Goal: Transaction & Acquisition: Book appointment/travel/reservation

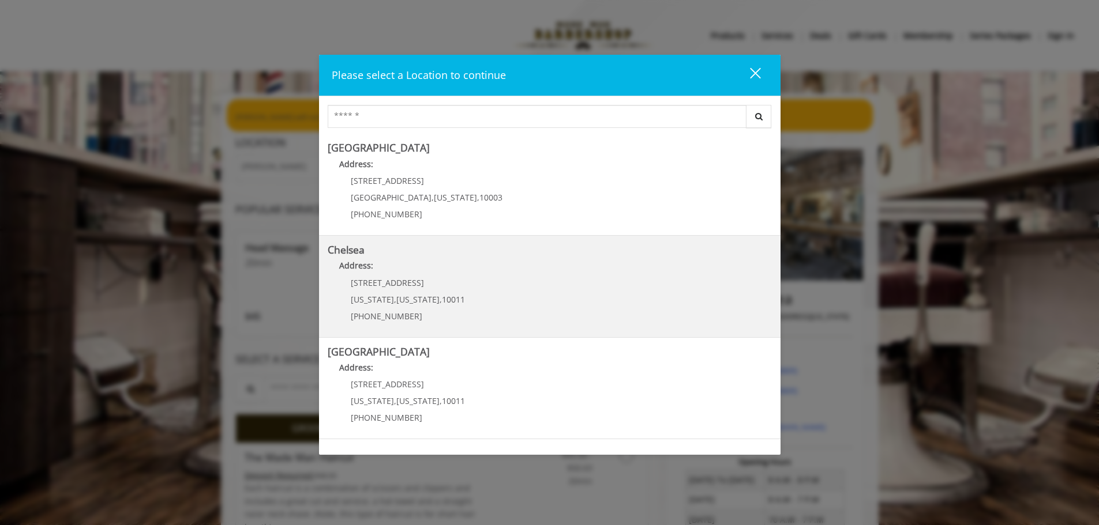
click at [529, 268] on p "Address:" at bounding box center [550, 269] width 444 height 18
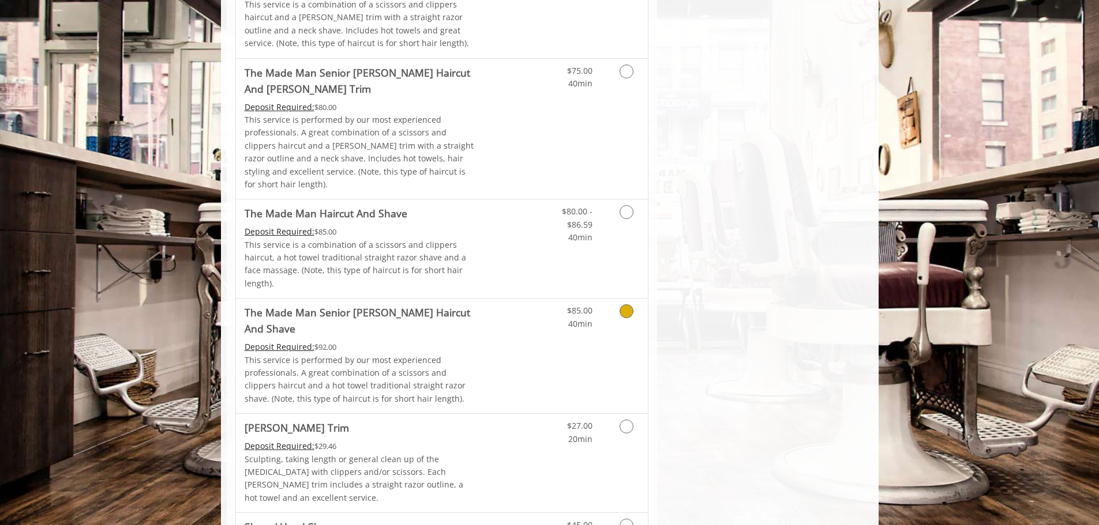
scroll to position [1327, 0]
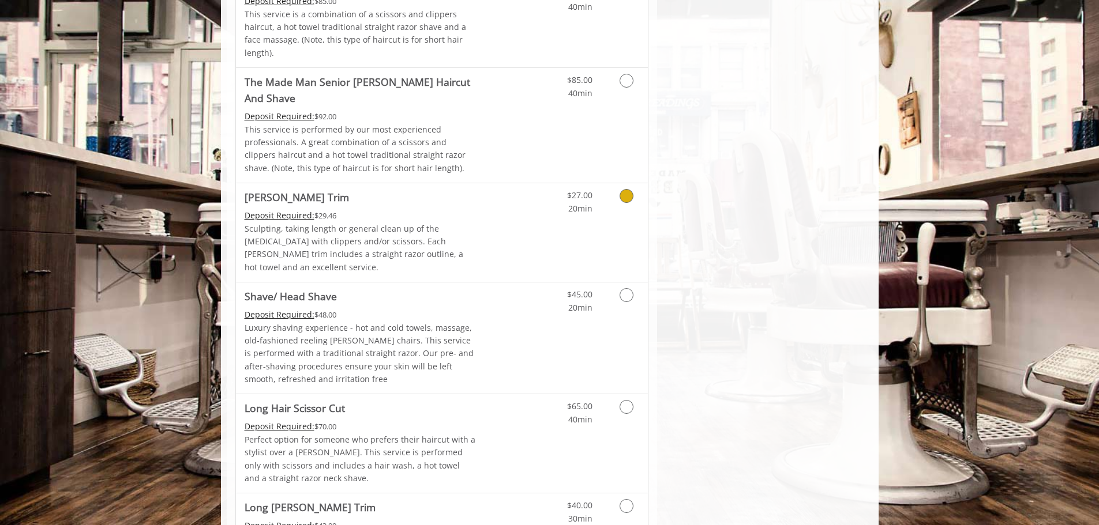
click at [510, 183] on link "Discounted Price" at bounding box center [510, 232] width 69 height 99
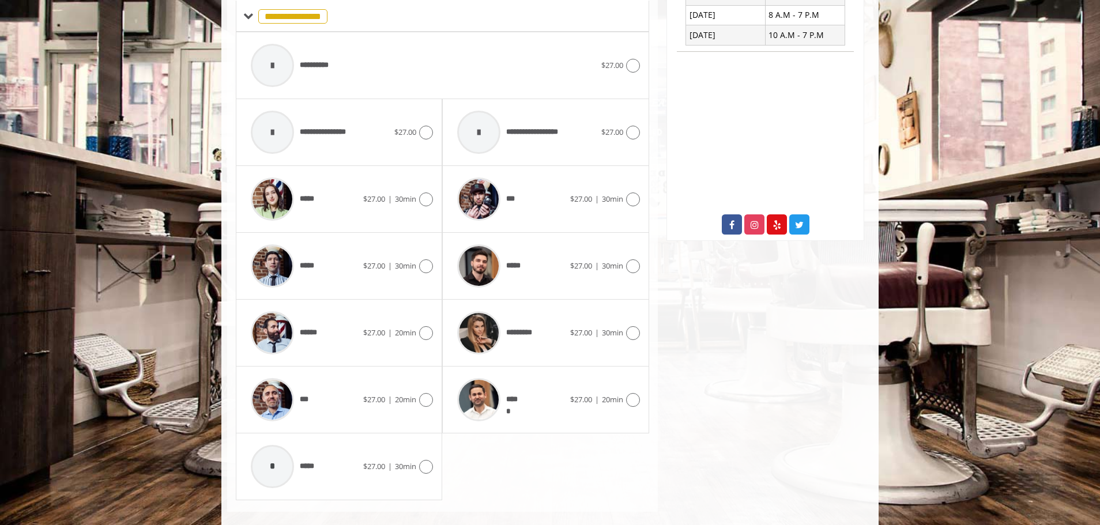
scroll to position [488, 0]
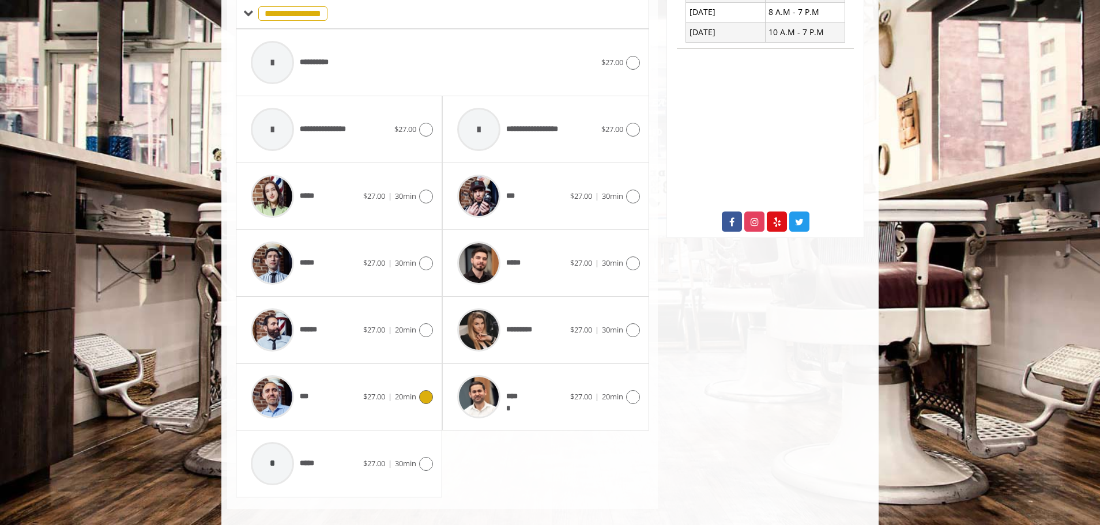
click at [374, 392] on span "$27.00" at bounding box center [374, 397] width 22 height 10
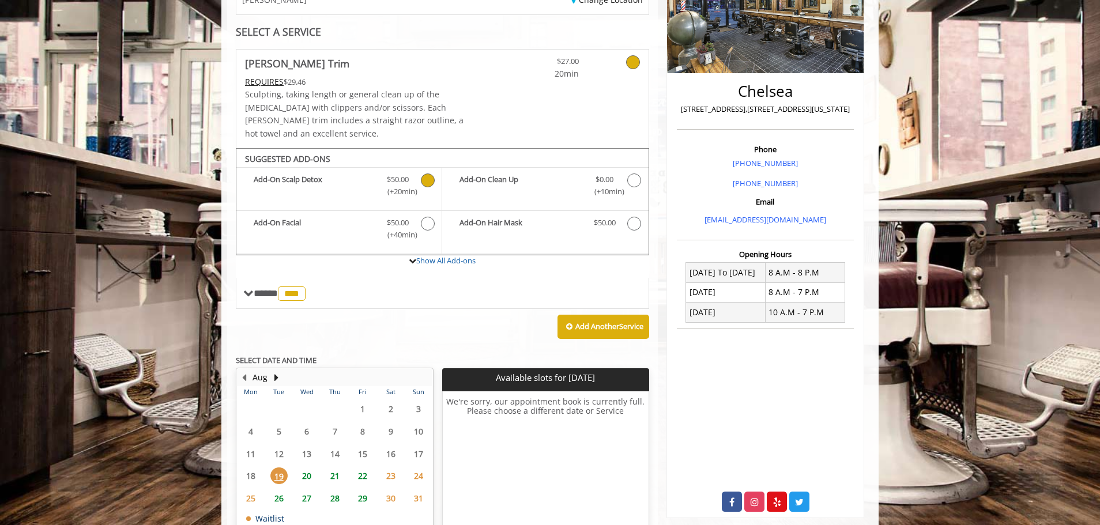
scroll to position [160, 0]
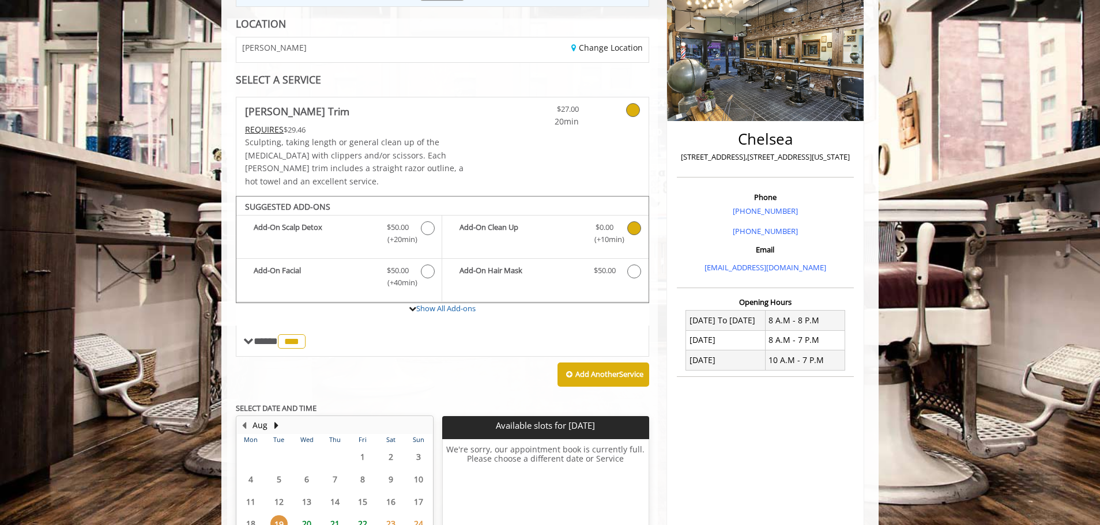
click at [633, 221] on icon "Beard Trim Add-onS" at bounding box center [635, 228] width 14 height 14
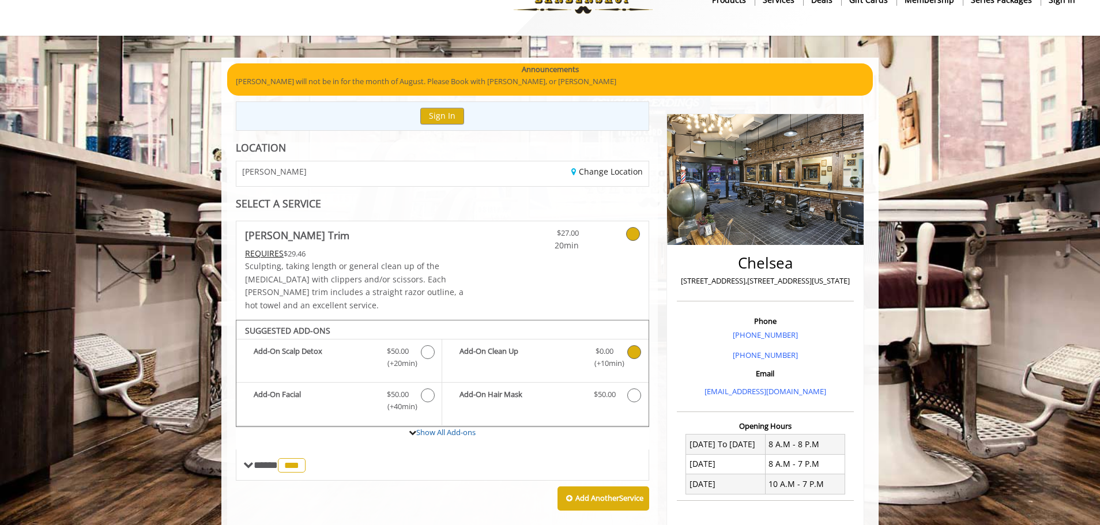
scroll to position [28, 0]
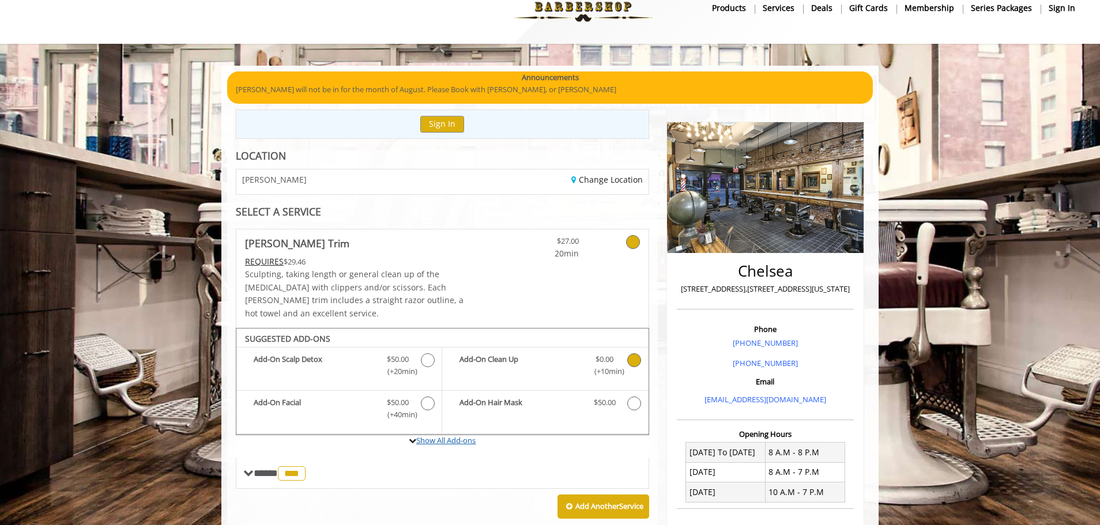
click at [452, 435] on link "Show All Add-ons" at bounding box center [445, 440] width 59 height 10
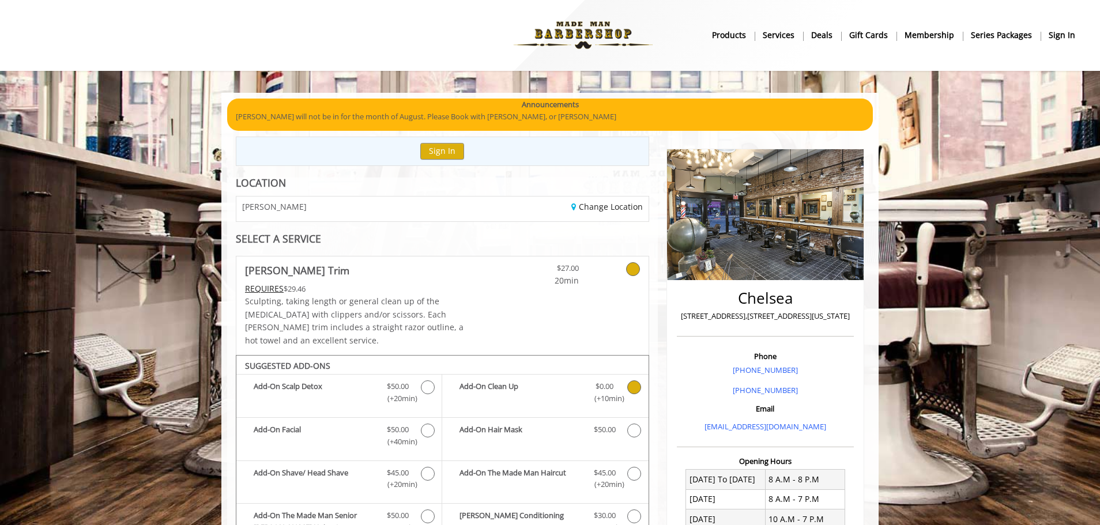
scroll to position [0, 0]
click at [1073, 33] on b "sign in" at bounding box center [1062, 35] width 27 height 13
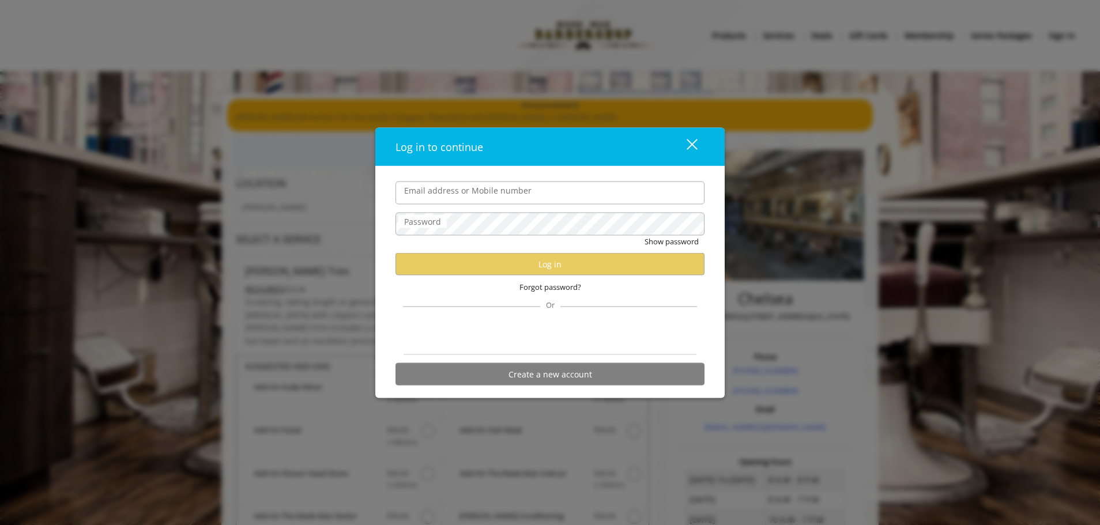
click at [550, 197] on input "Email address or Mobile number" at bounding box center [550, 192] width 309 height 23
drag, startPoint x: 544, startPoint y: 188, endPoint x: 245, endPoint y: 172, distance: 299.7
click at [245, 172] on div "**********" at bounding box center [550, 262] width 1100 height 525
type input "**********"
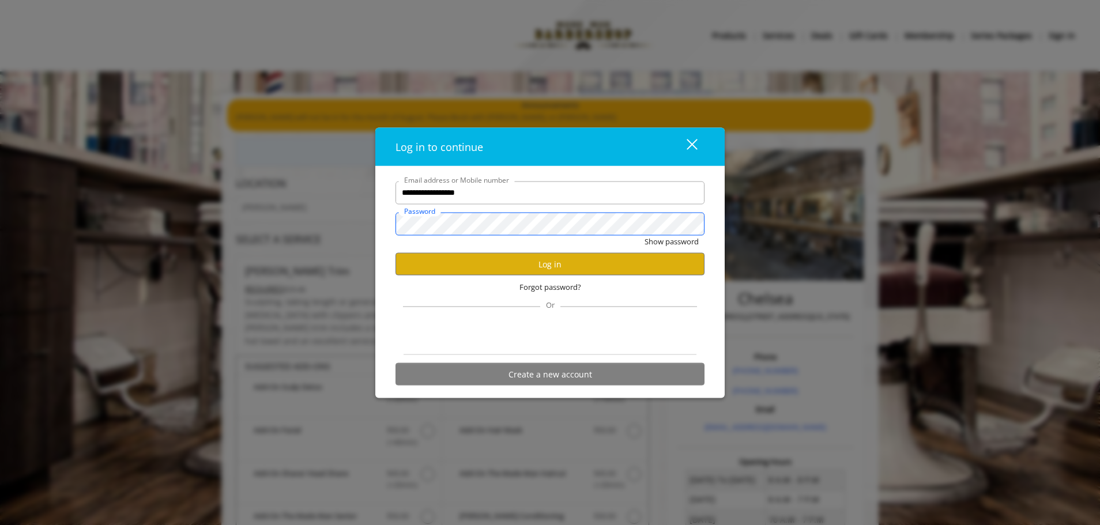
click at [645, 235] on button "Show password" at bounding box center [672, 241] width 54 height 12
click at [522, 277] on div "Forgot password?" at bounding box center [550, 288] width 309 height 24
click at [530, 272] on button "Log in" at bounding box center [550, 264] width 309 height 22
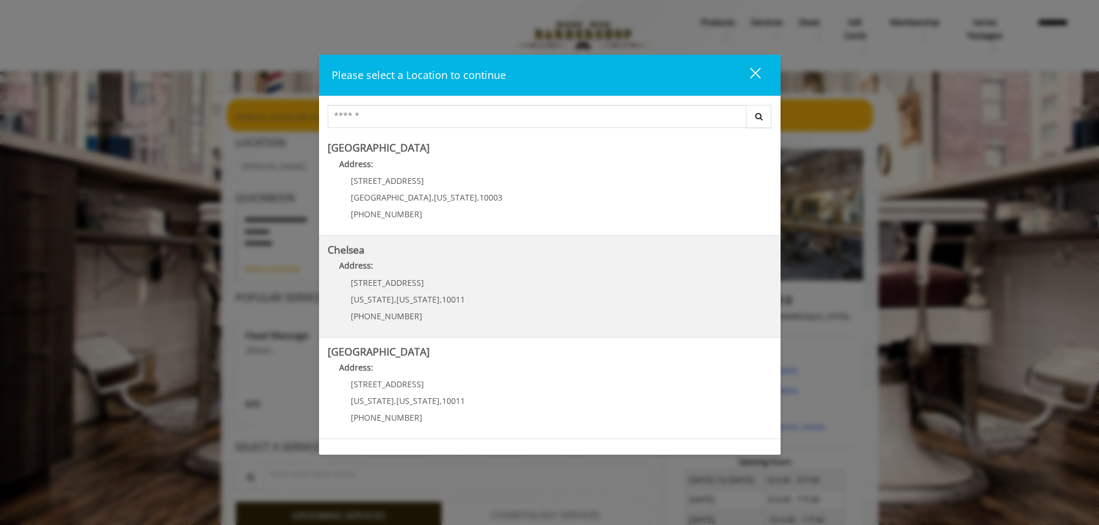
click at [381, 286] on span "[STREET_ADDRESS]" at bounding box center [387, 282] width 73 height 11
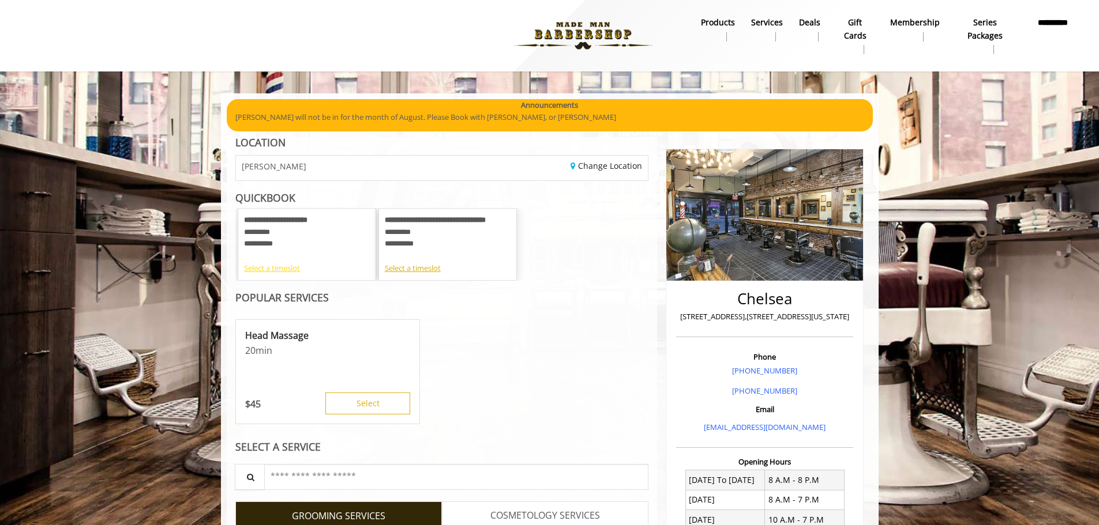
click at [285, 268] on div "Select a timeslot" at bounding box center [307, 268] width 126 height 12
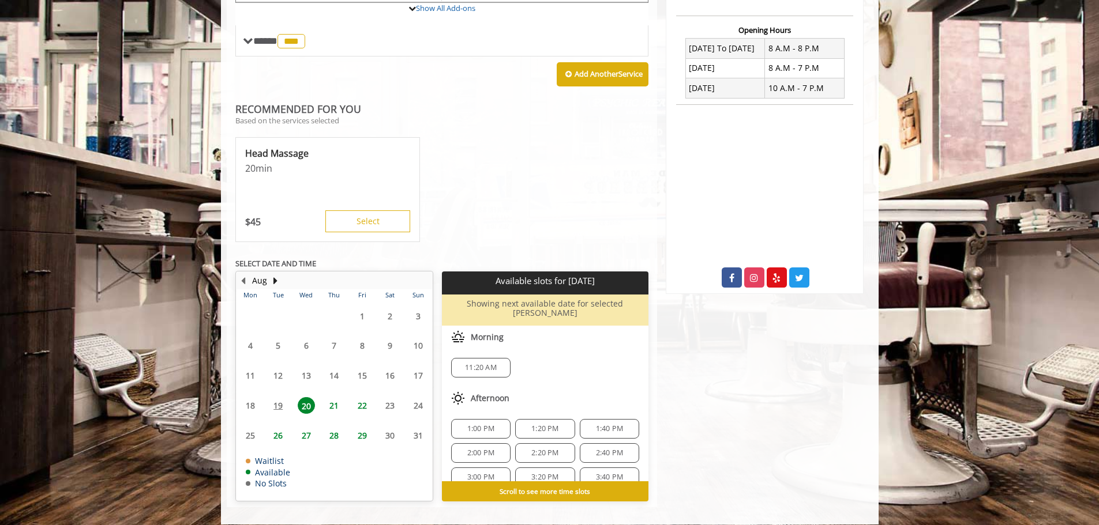
scroll to position [434, 0]
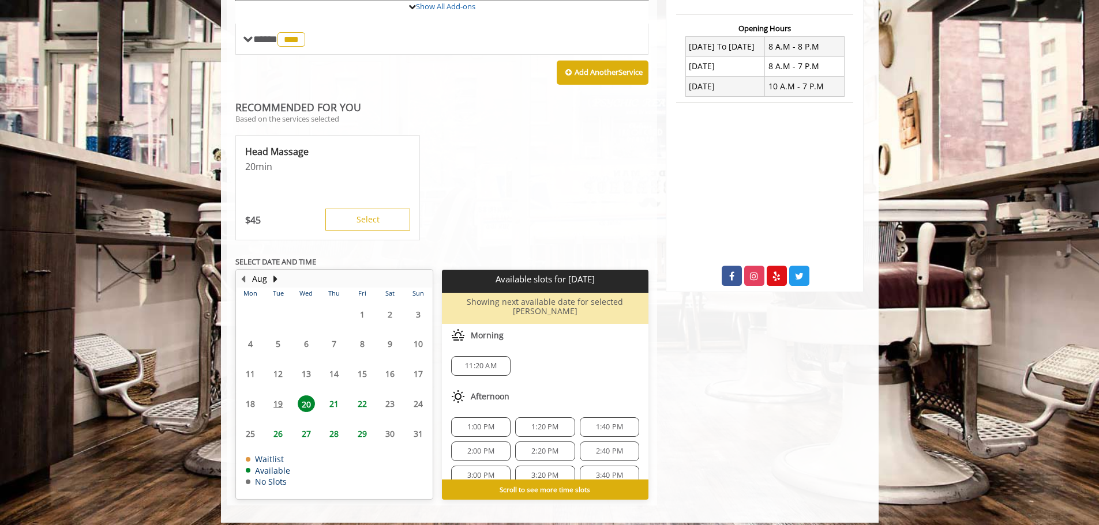
click at [335, 401] on span "21" at bounding box center [333, 404] width 17 height 17
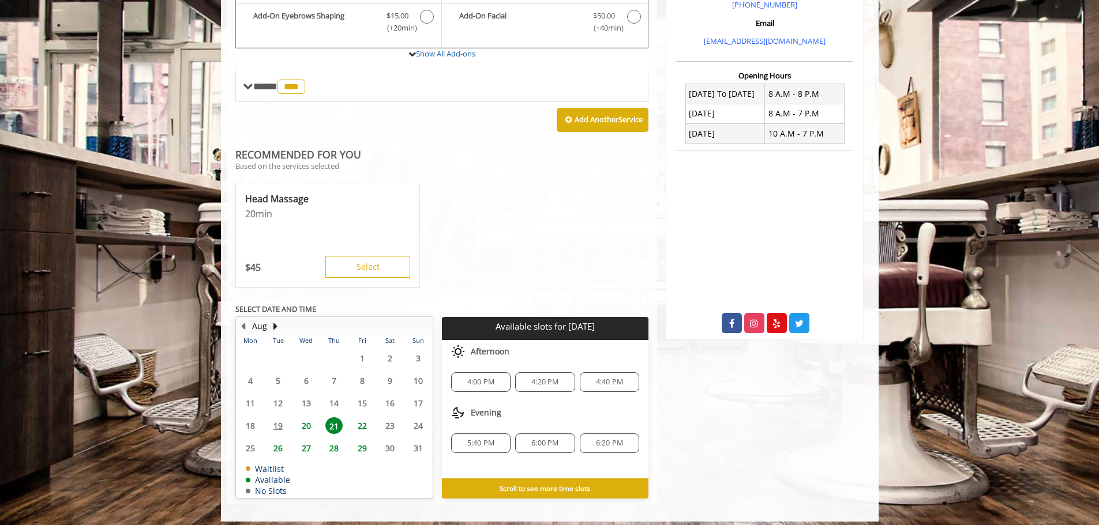
scroll to position [394, 0]
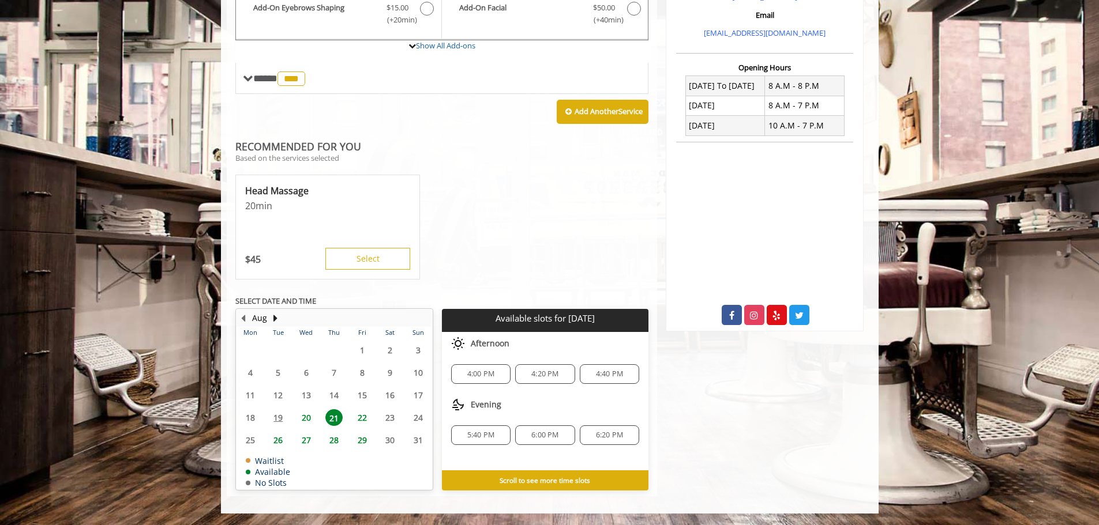
click at [493, 431] on span "5:40 PM" at bounding box center [480, 435] width 27 height 9
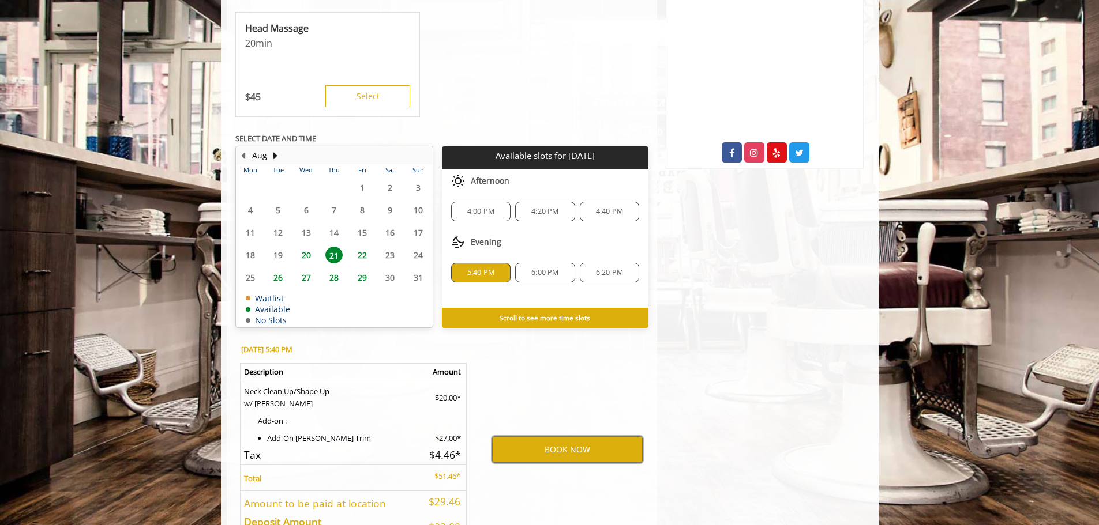
scroll to position [637, 0]
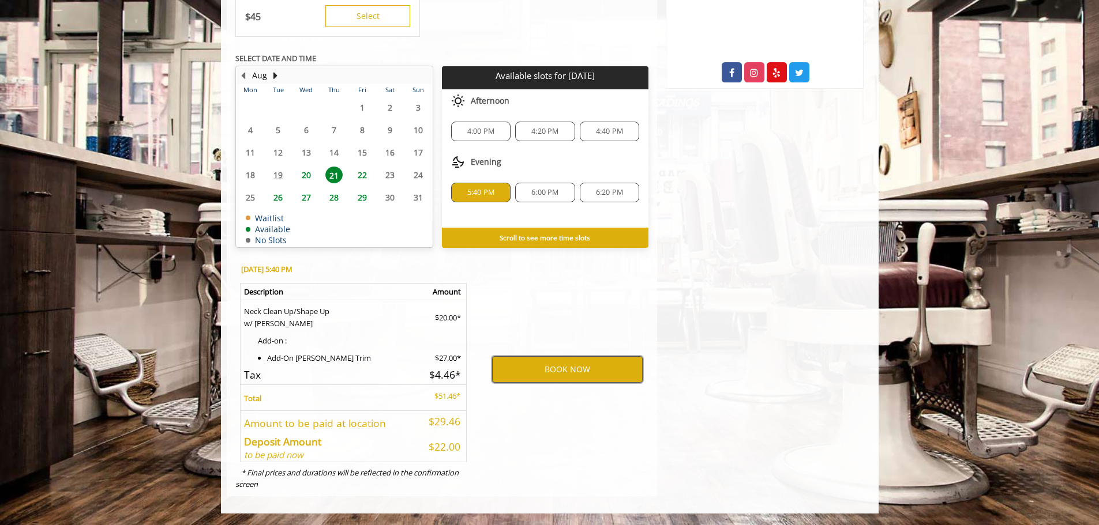
click at [563, 369] on button "BOOK NOW" at bounding box center [567, 369] width 151 height 27
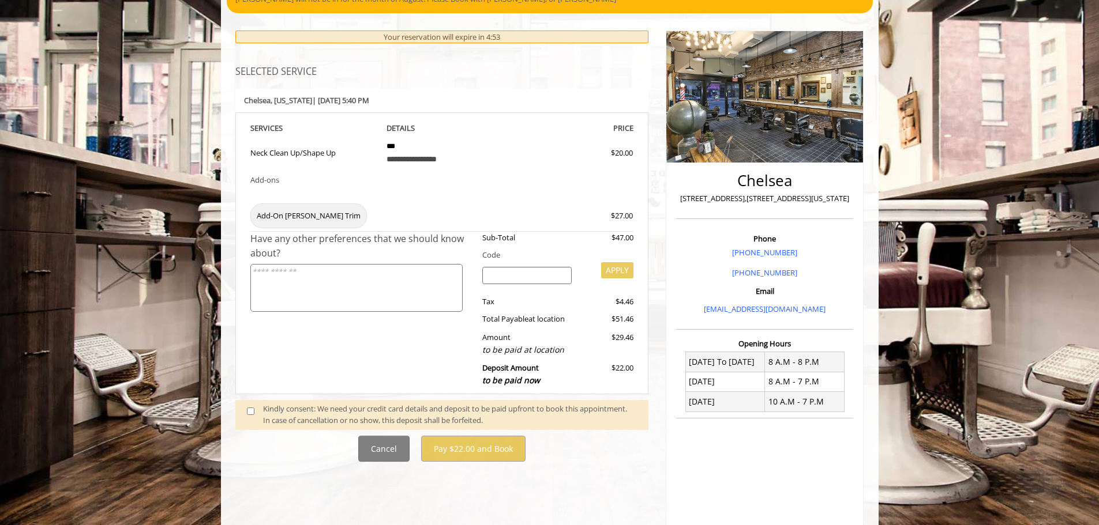
scroll to position [114, 0]
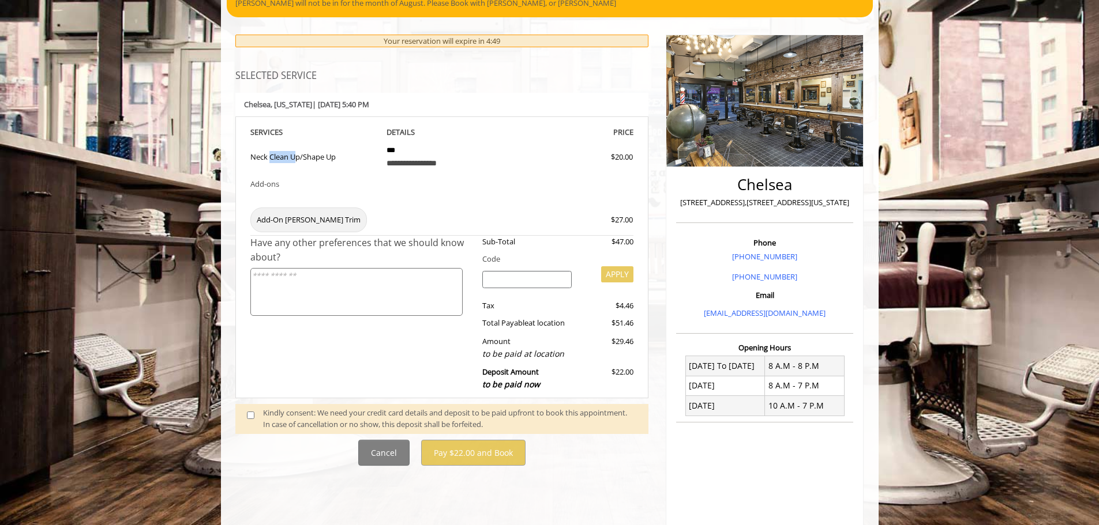
drag, startPoint x: 266, startPoint y: 163, endPoint x: 294, endPoint y: 159, distance: 28.5
click at [294, 159] on td "Neck Clean Up/Shape Up" at bounding box center [314, 155] width 128 height 33
click at [300, 159] on td "Neck Clean Up/Shape Up" at bounding box center [314, 155] width 128 height 33
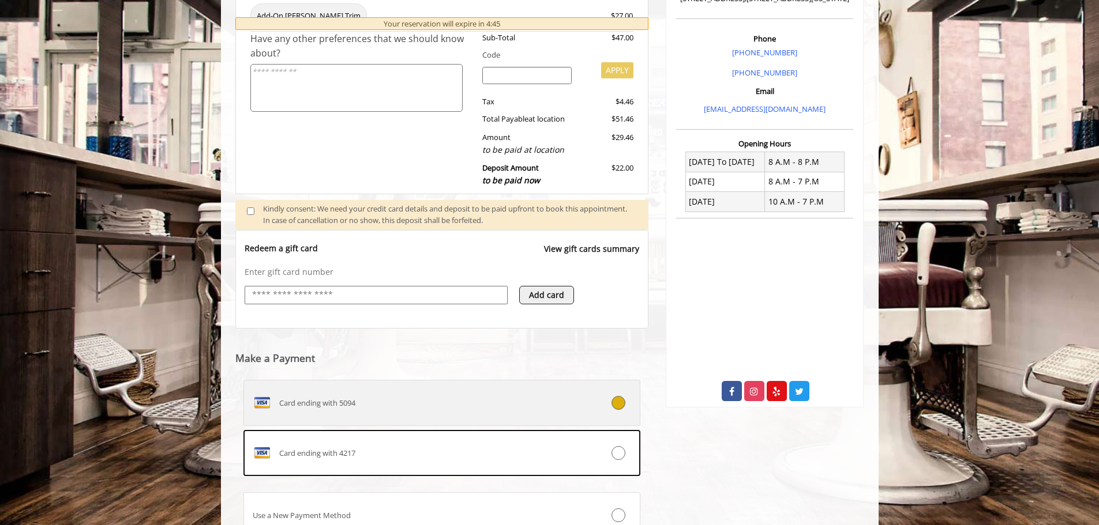
scroll to position [416, 0]
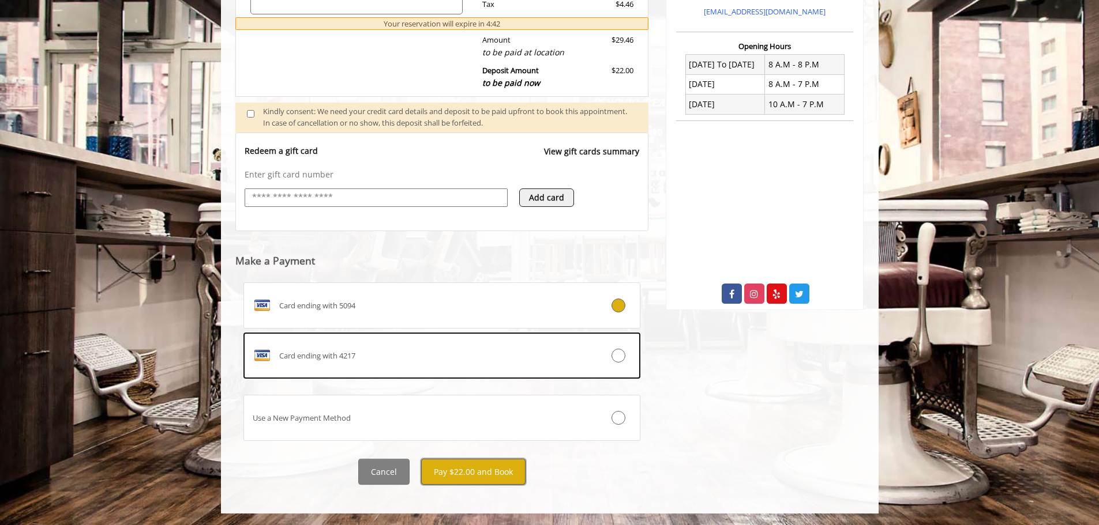
click at [484, 468] on button "Pay $22.00 and Book" at bounding box center [473, 472] width 104 height 26
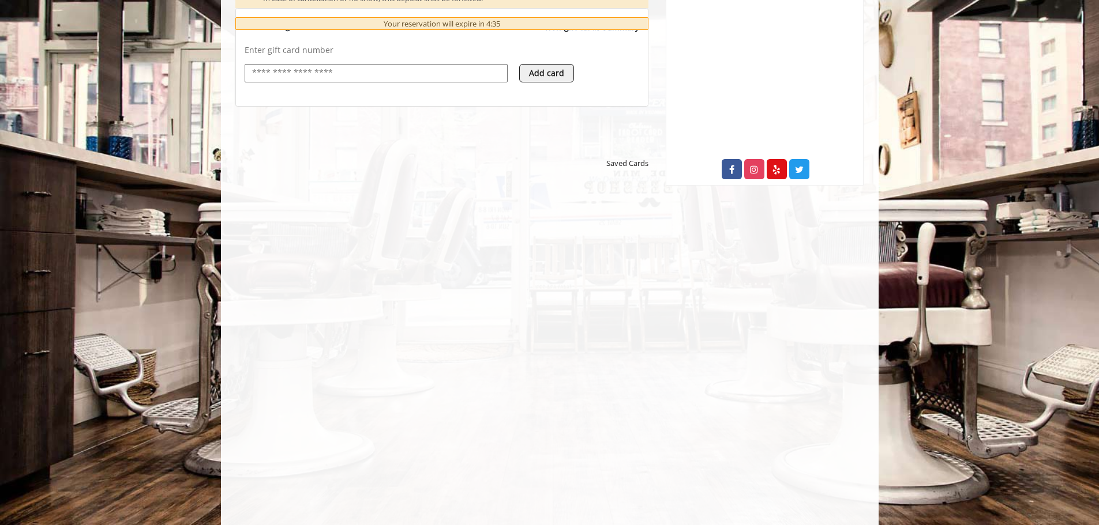
scroll to position [589, 0]
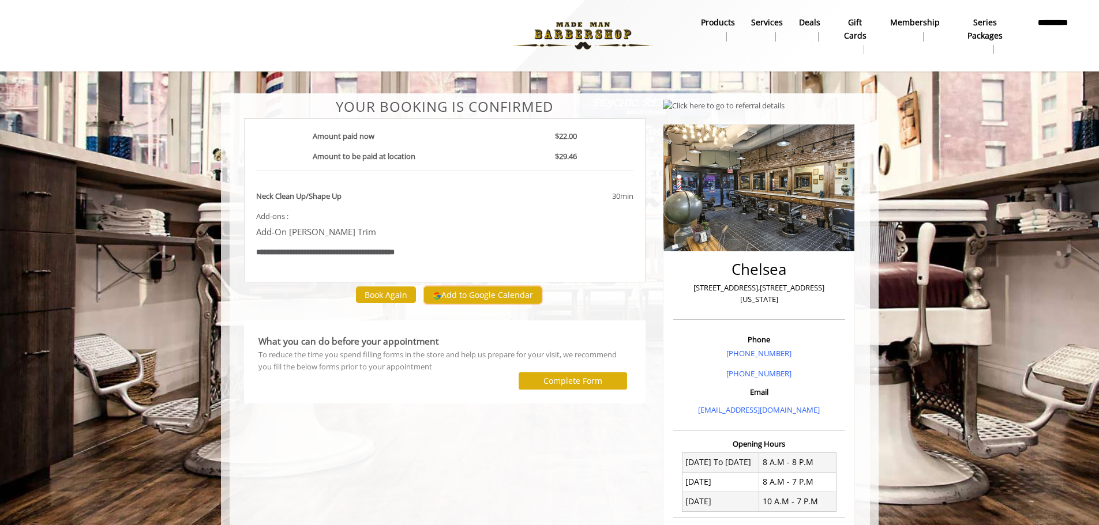
click at [489, 294] on button "Add to Google Calendar" at bounding box center [483, 295] width 118 height 17
